Goal: Task Accomplishment & Management: Complete application form

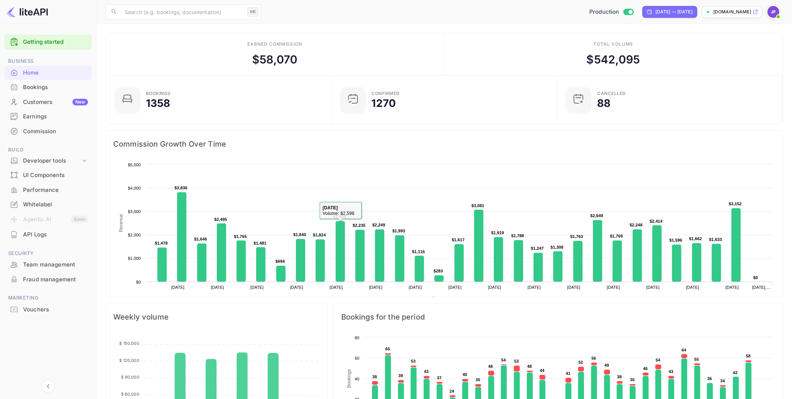
click at [348, 235] on rect at bounding box center [444, 235] width 662 height 149
click at [43, 128] on div "Commission" at bounding box center [55, 131] width 65 height 9
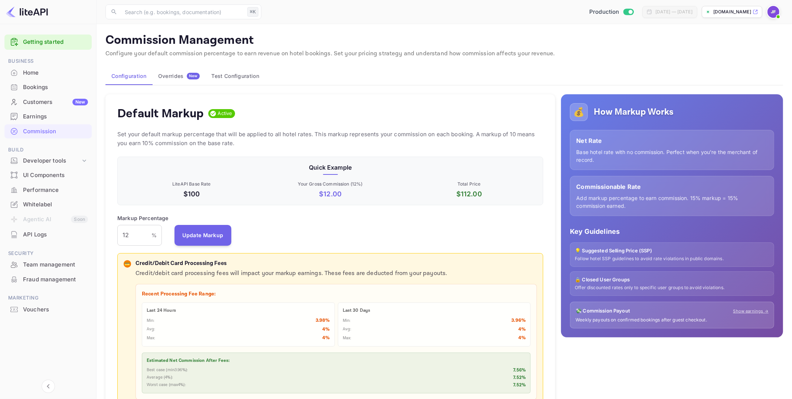
scroll to position [132, 426]
click at [40, 115] on div "Earnings" at bounding box center [55, 117] width 65 height 9
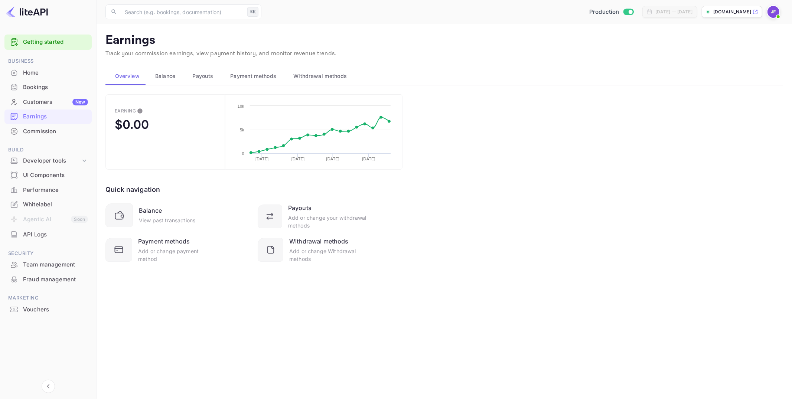
click at [37, 128] on div "Commission" at bounding box center [55, 131] width 65 height 9
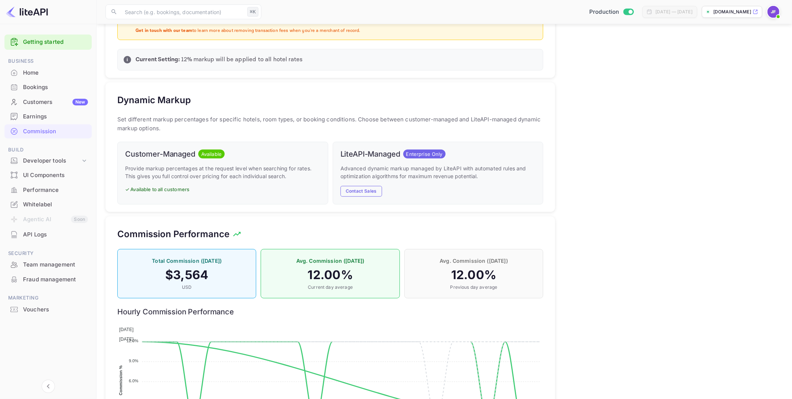
scroll to position [434, 0]
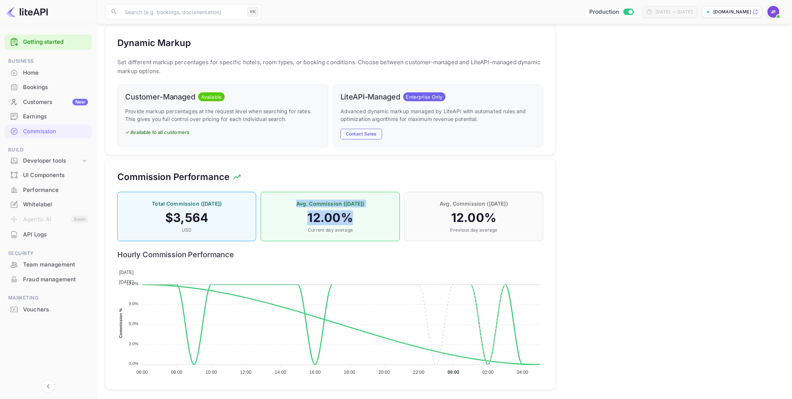
drag, startPoint x: 363, startPoint y: 219, endPoint x: 298, endPoint y: 201, distance: 68.1
click at [298, 201] on div "Avg. Commission ([DATE]) 12.00 % Current day average" at bounding box center [330, 216] width 139 height 49
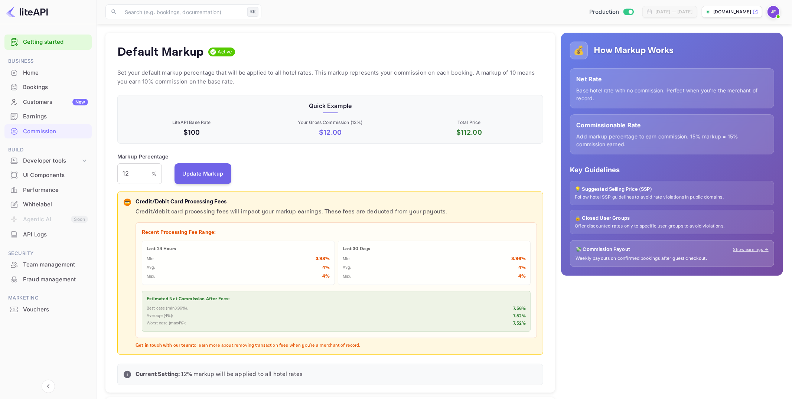
scroll to position [0, 0]
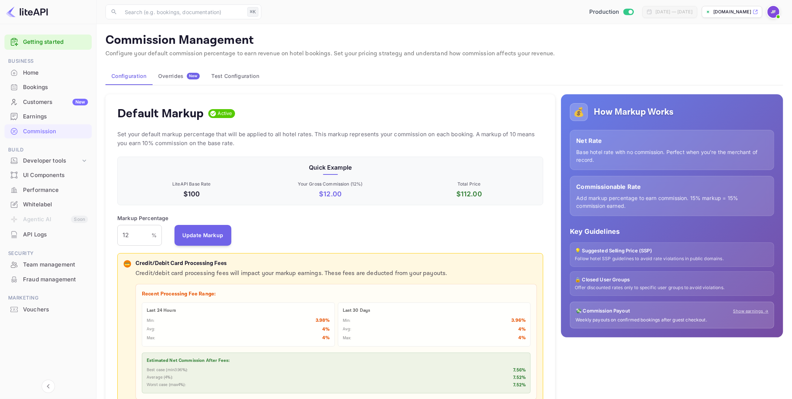
click at [173, 76] on div "Overrides New" at bounding box center [179, 76] width 42 height 7
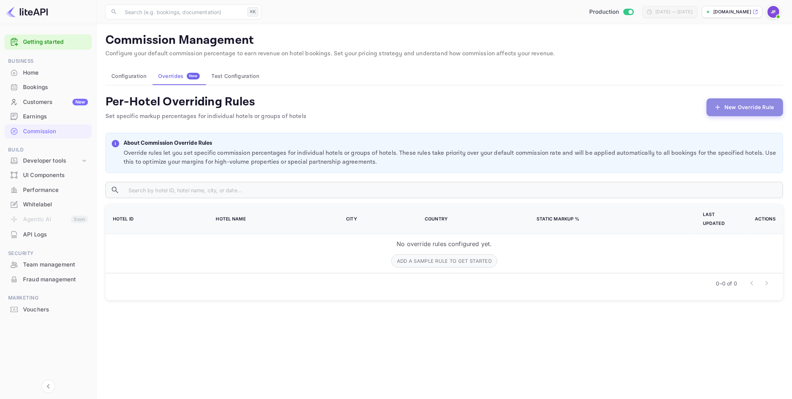
click at [730, 106] on button "New Override Rule" at bounding box center [745, 107] width 76 height 18
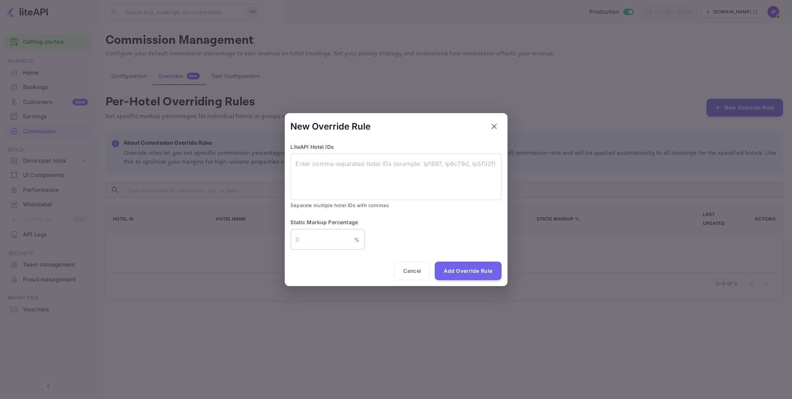
drag, startPoint x: 301, startPoint y: 244, endPoint x: 290, endPoint y: 242, distance: 10.5
click at [291, 242] on input "number" at bounding box center [323, 239] width 64 height 21
click at [496, 127] on icon "button" at bounding box center [494, 126] width 9 height 9
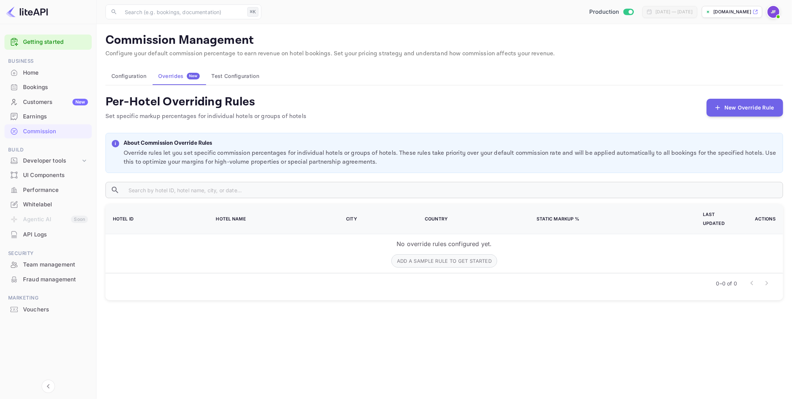
click at [237, 69] on button "Test Configuration" at bounding box center [235, 76] width 59 height 18
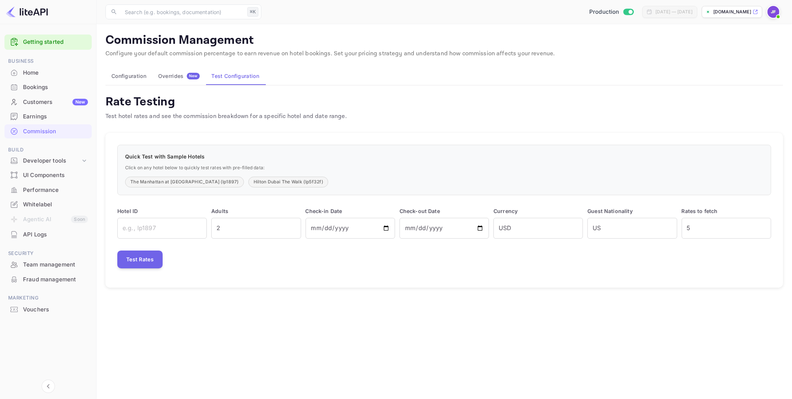
click at [177, 79] on button "Overrides New" at bounding box center [178, 76] width 53 height 18
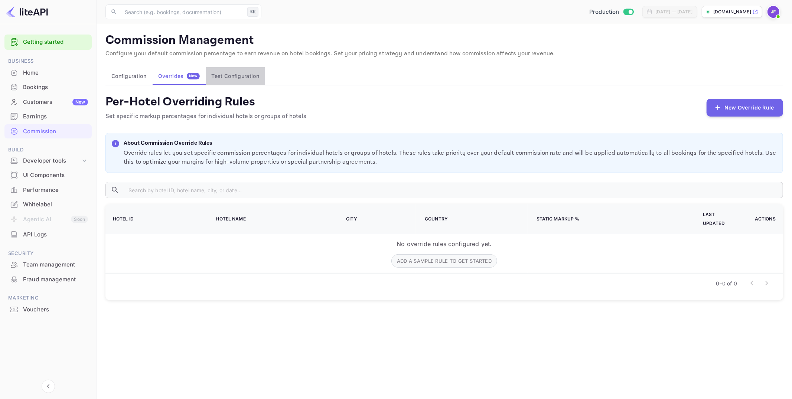
click at [239, 73] on button "Test Configuration" at bounding box center [235, 76] width 59 height 18
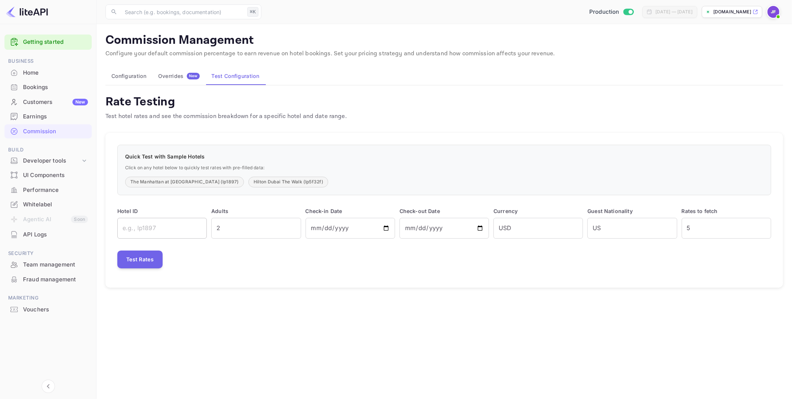
click at [168, 232] on input "text" at bounding box center [161, 228] width 89 height 21
click at [149, 234] on input "text" at bounding box center [161, 228] width 89 height 21
click at [181, 76] on div "Overrides New" at bounding box center [179, 76] width 42 height 7
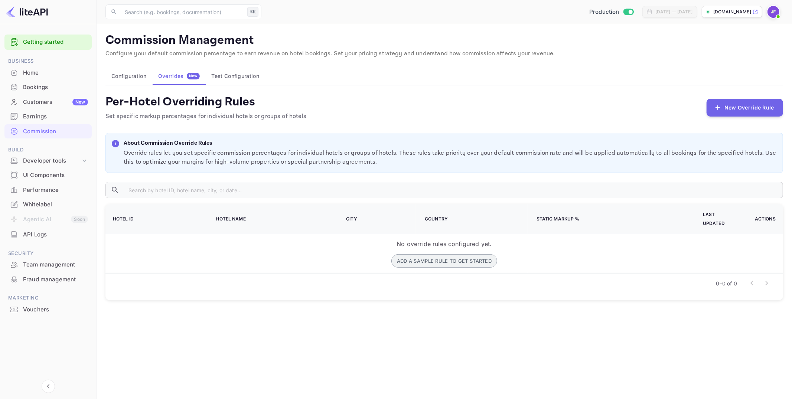
click at [425, 254] on button "Add a sample rule to get started" at bounding box center [444, 260] width 106 height 13
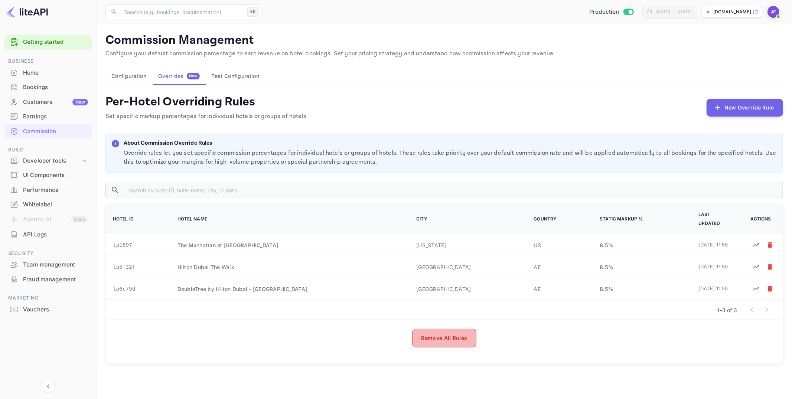
click at [453, 339] on button "Remove All Rules" at bounding box center [444, 338] width 65 height 19
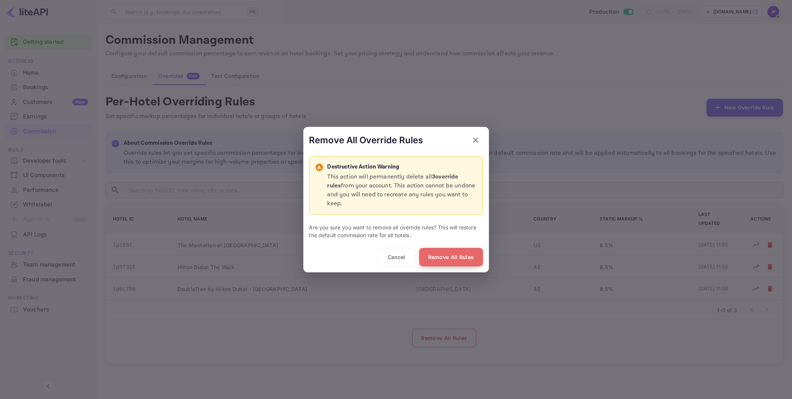
click at [459, 253] on button "Remove All Rules" at bounding box center [451, 257] width 64 height 19
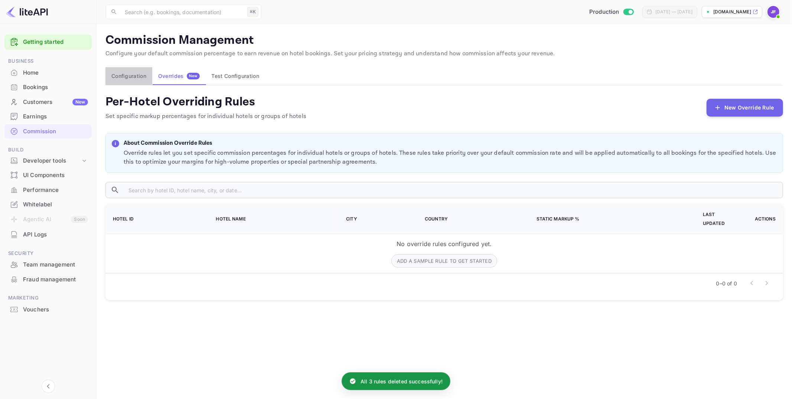
click at [132, 76] on button "Configuration" at bounding box center [128, 76] width 47 height 18
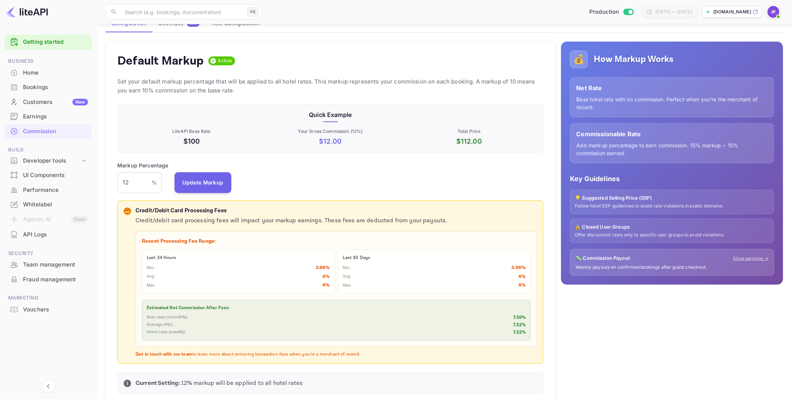
scroll to position [71, 0]
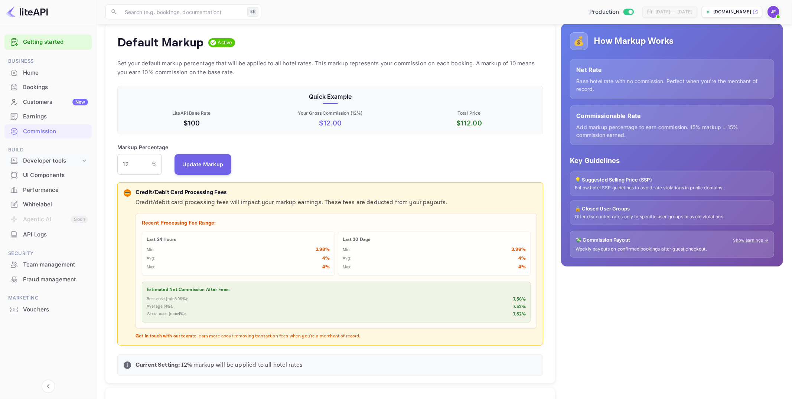
click at [81, 160] on icon at bounding box center [84, 160] width 7 height 7
click at [81, 158] on icon at bounding box center [84, 160] width 7 height 7
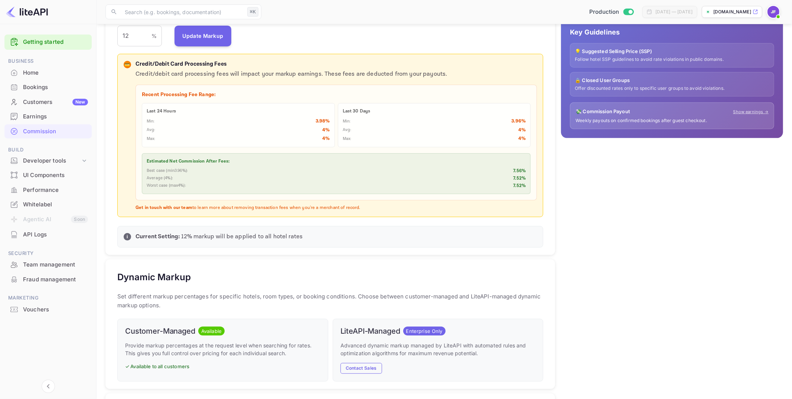
scroll to position [434, 0]
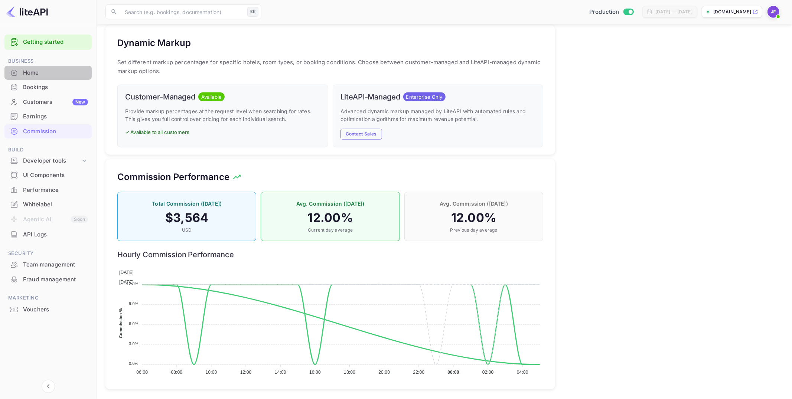
click at [42, 71] on div "Home" at bounding box center [55, 73] width 65 height 9
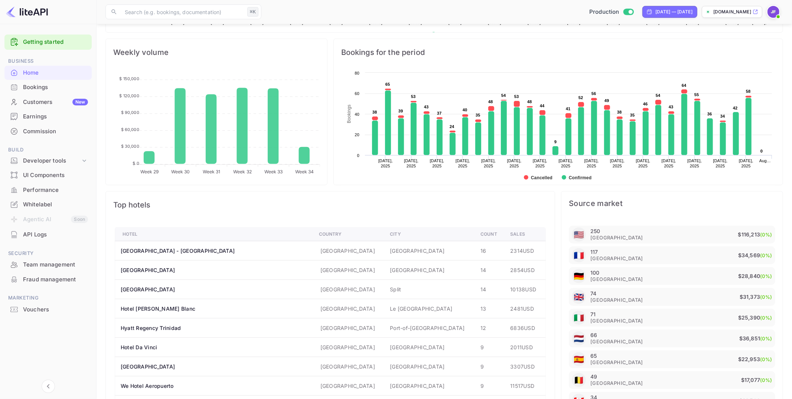
scroll to position [281, 0]
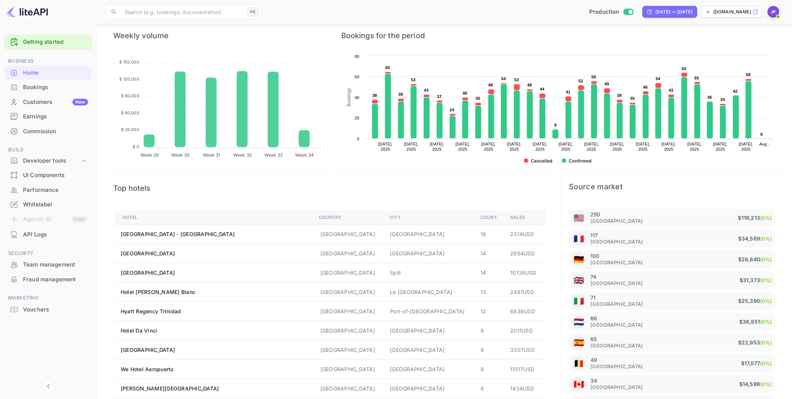
click at [65, 186] on div "Performance" at bounding box center [55, 190] width 65 height 9
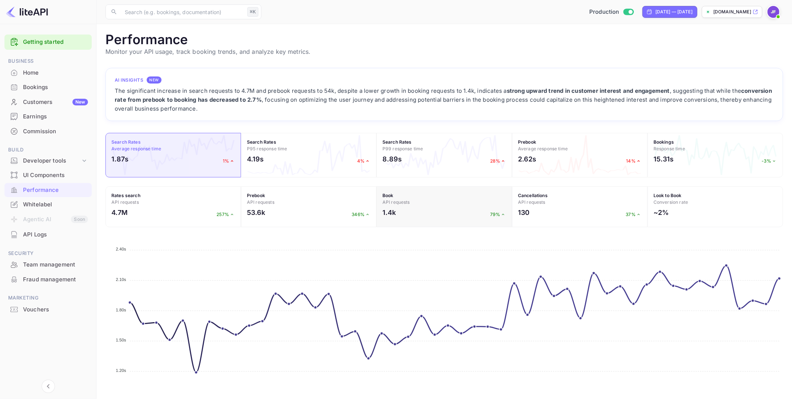
scroll to position [40, 0]
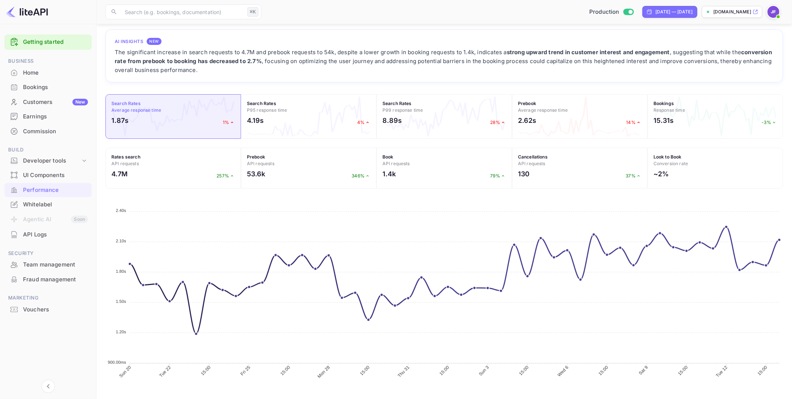
click at [44, 128] on div "Commission" at bounding box center [55, 131] width 65 height 9
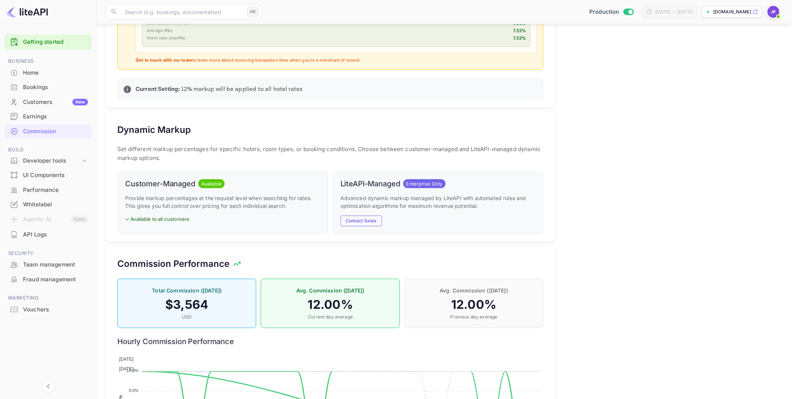
scroll to position [434, 0]
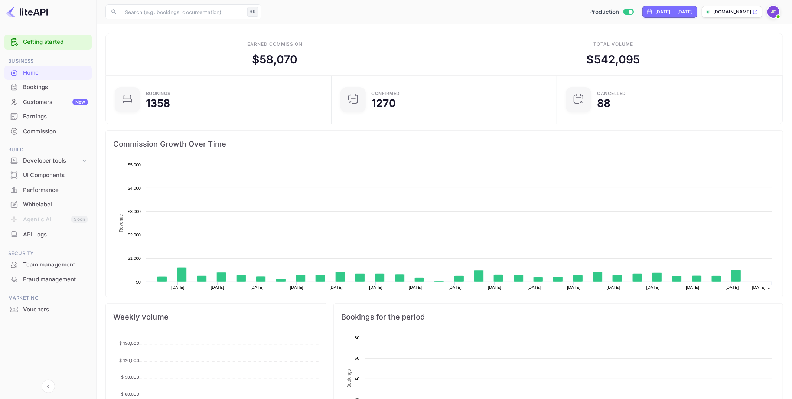
scroll to position [121, 221]
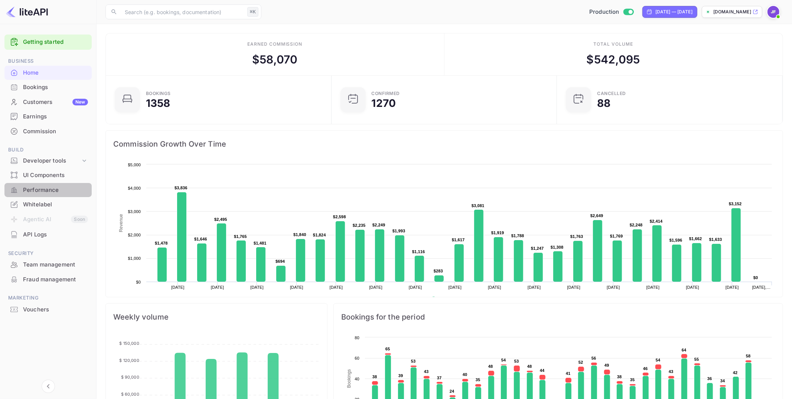
click at [55, 191] on div "Performance" at bounding box center [55, 190] width 65 height 9
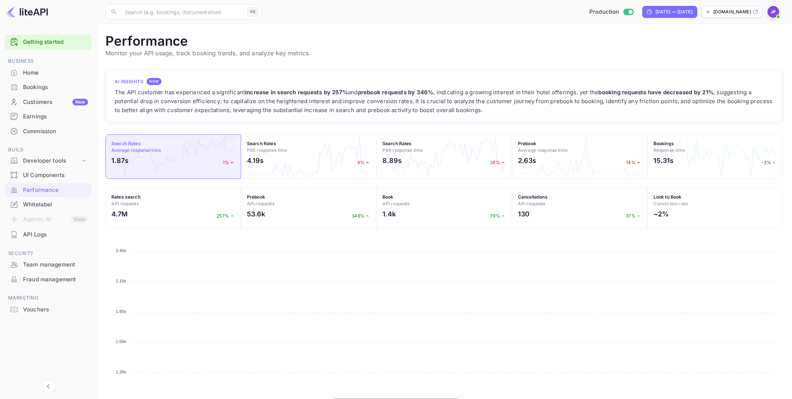
scroll to position [191, 678]
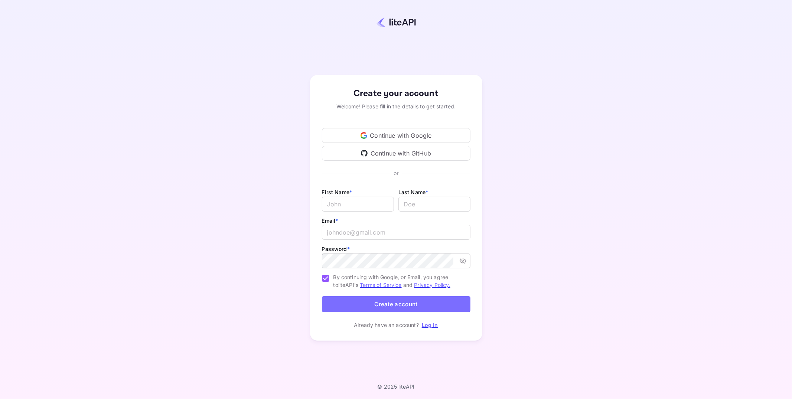
type input "j.richards@nuitee.com"
click at [355, 215] on div "First Name * ​ Last Name * ​" at bounding box center [396, 202] width 149 height 29
click at [365, 204] on input "Email *" at bounding box center [358, 204] width 72 height 15
type input "John"
type input "Richards"
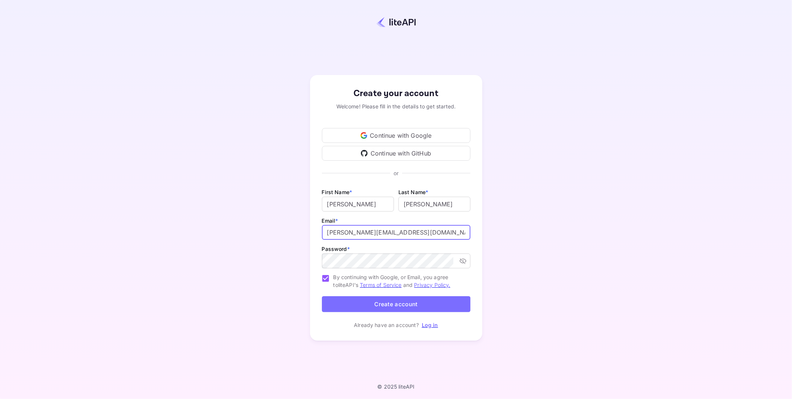
click at [384, 231] on input "j.richards@nuitee.com" at bounding box center [396, 232] width 149 height 15
click at [365, 232] on input "j.richards+0714@nuitee.com" at bounding box center [396, 232] width 149 height 15
type input "j.richards+0819@nuitee.com"
click at [400, 300] on button "Create account" at bounding box center [396, 304] width 149 height 16
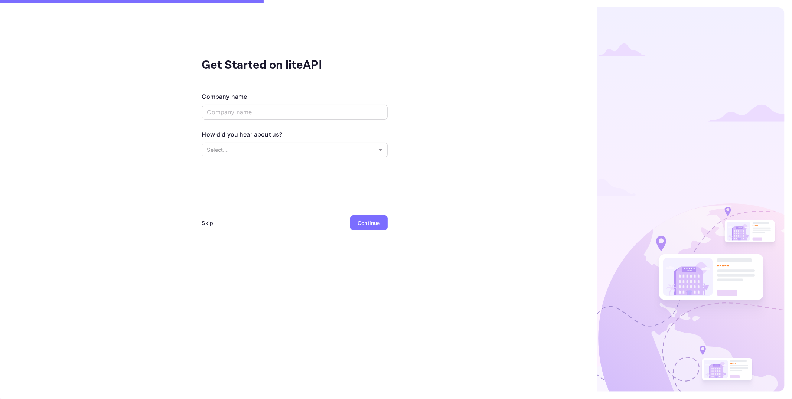
click at [201, 224] on div "Get Started on liteAPI Company name ​ How did you hear about us? Select... ​ Sk…" at bounding box center [294, 199] width 589 height 399
click at [203, 224] on div "Skip" at bounding box center [208, 223] width 12 height 8
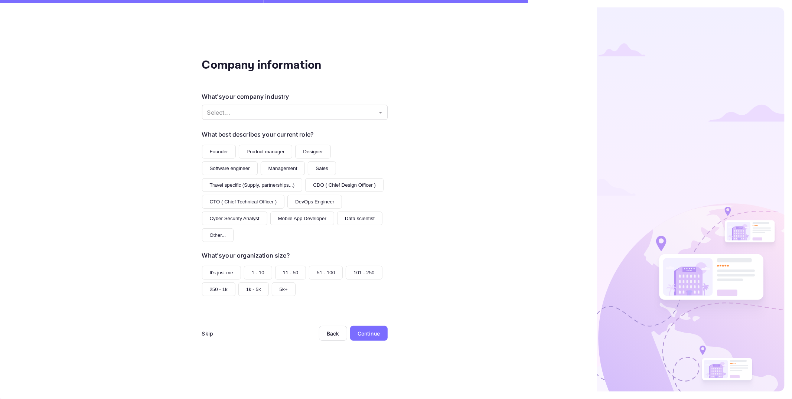
click at [210, 333] on div "Skip" at bounding box center [208, 334] width 12 height 8
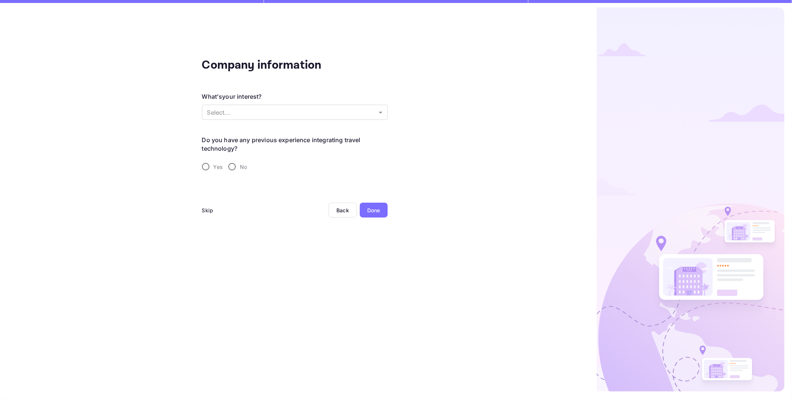
click at [205, 211] on div "Skip" at bounding box center [208, 210] width 12 height 8
